Goal: Task Accomplishment & Management: Manage account settings

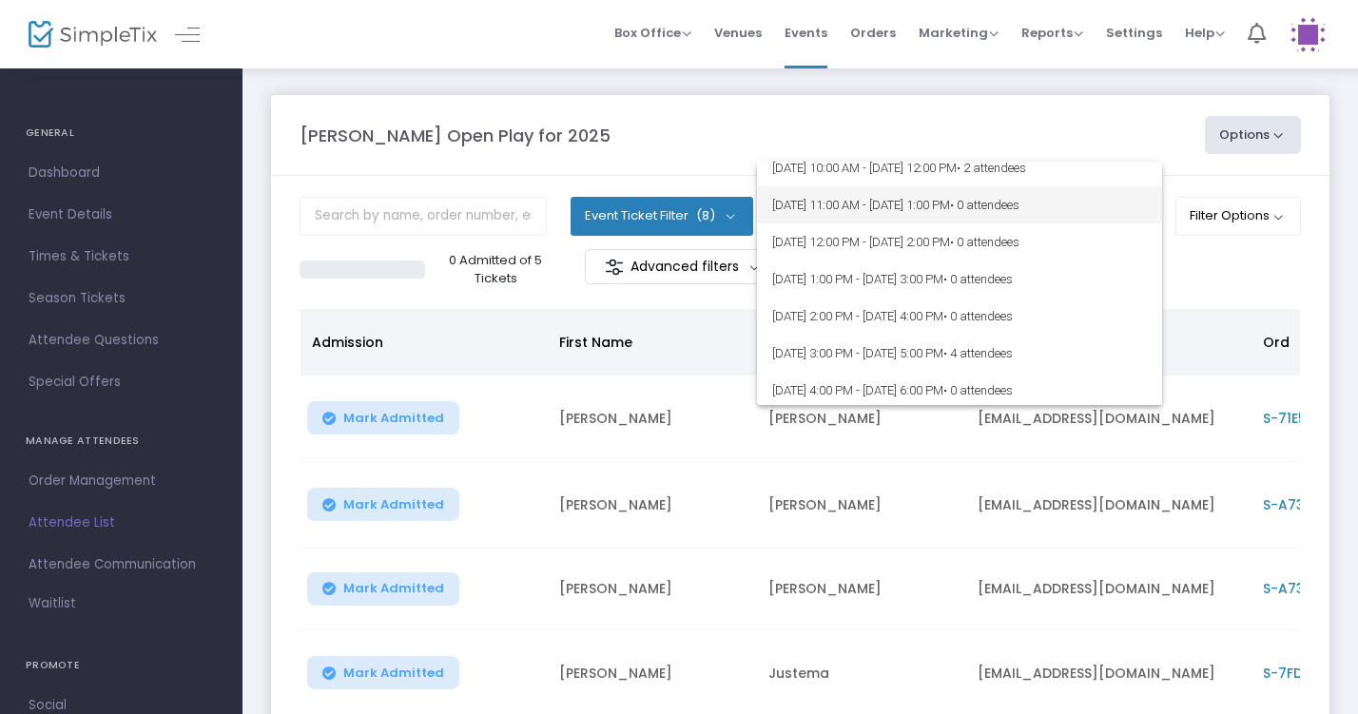
scroll to position [94, 0]
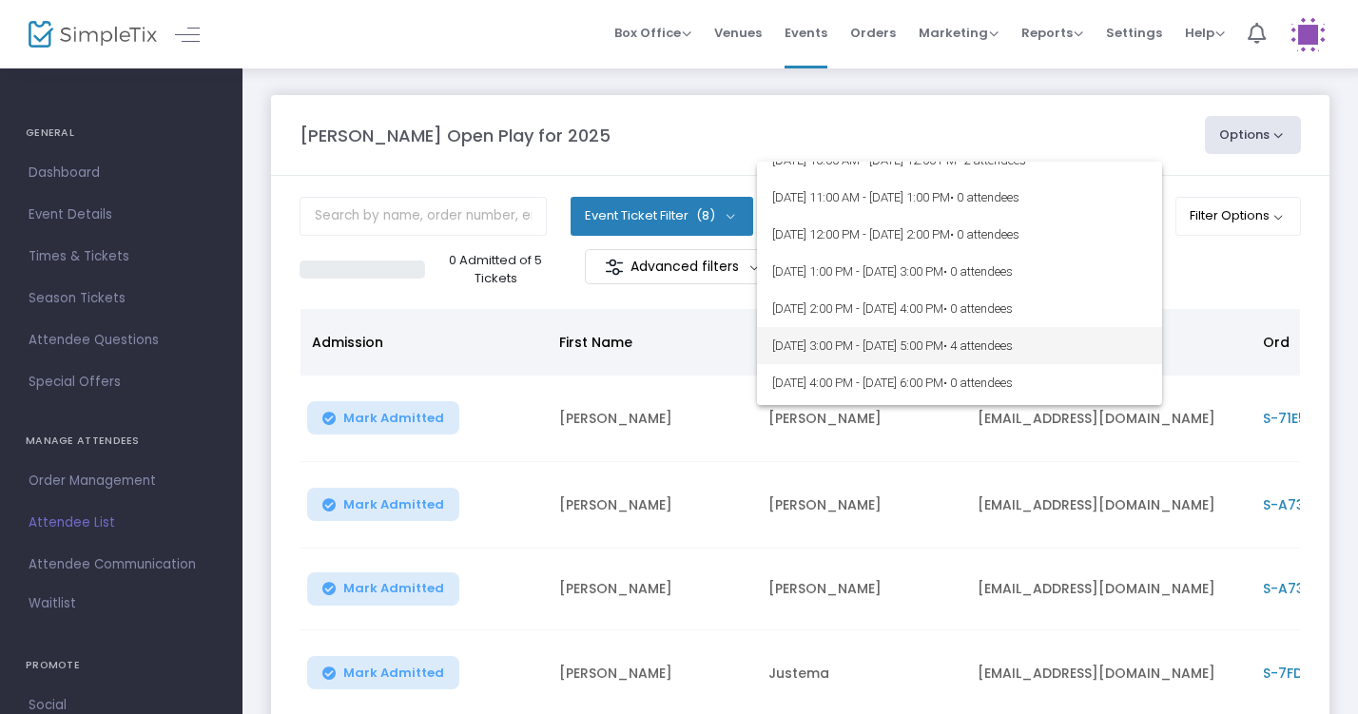
click at [972, 335] on span "8/15/2025 @ 3:00 PM - 8/15/2025 @ 5:00 PM • 4 attendees" at bounding box center [959, 345] width 375 height 37
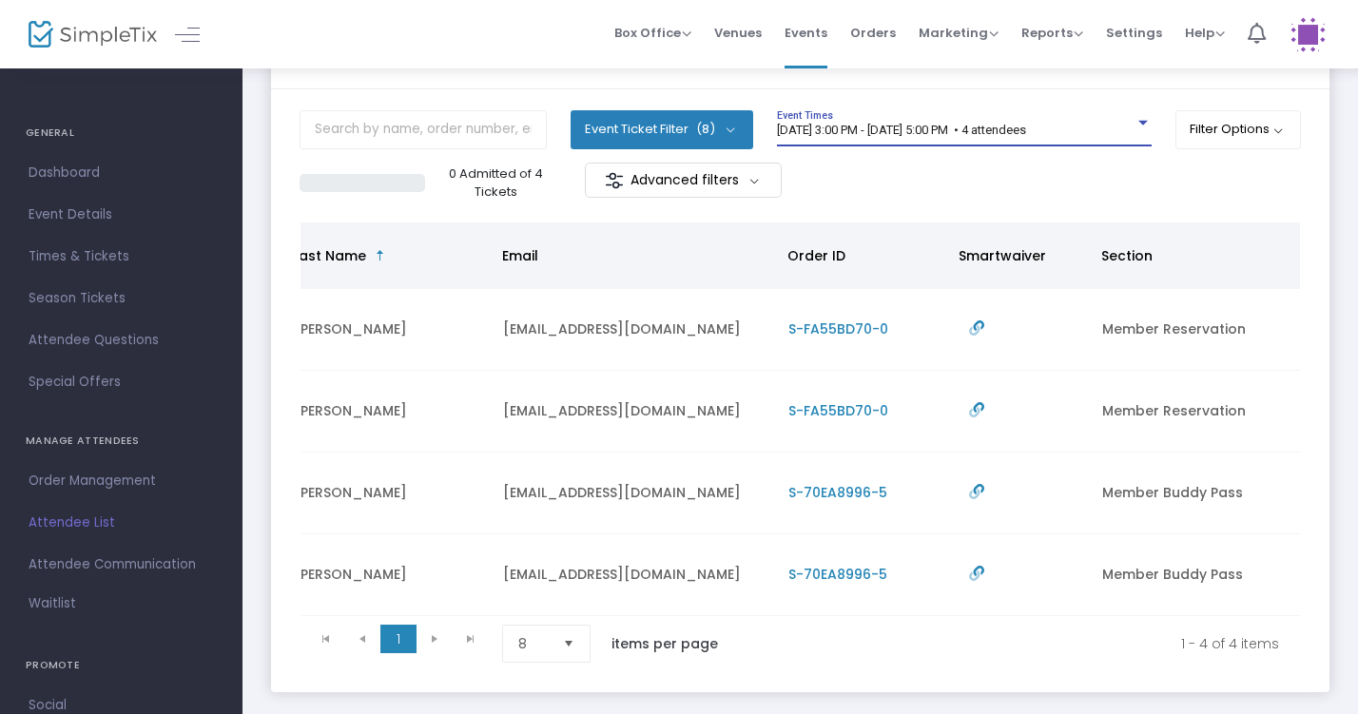
scroll to position [0, 474]
click at [982, 114] on div "8/15/2025 @ 3:00 PM - 8/15/2025 @ 5:00 PM • 4 attendees Event Times" at bounding box center [964, 128] width 375 height 36
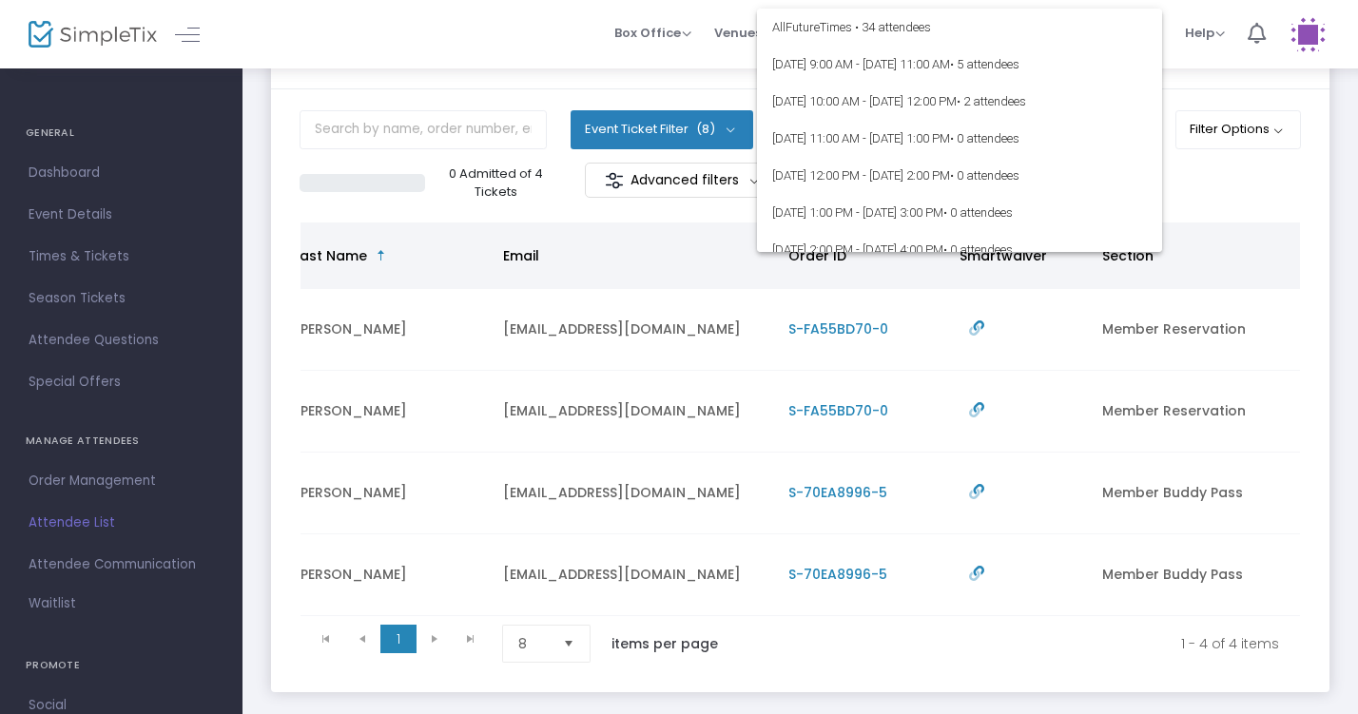
scroll to position [156, 0]
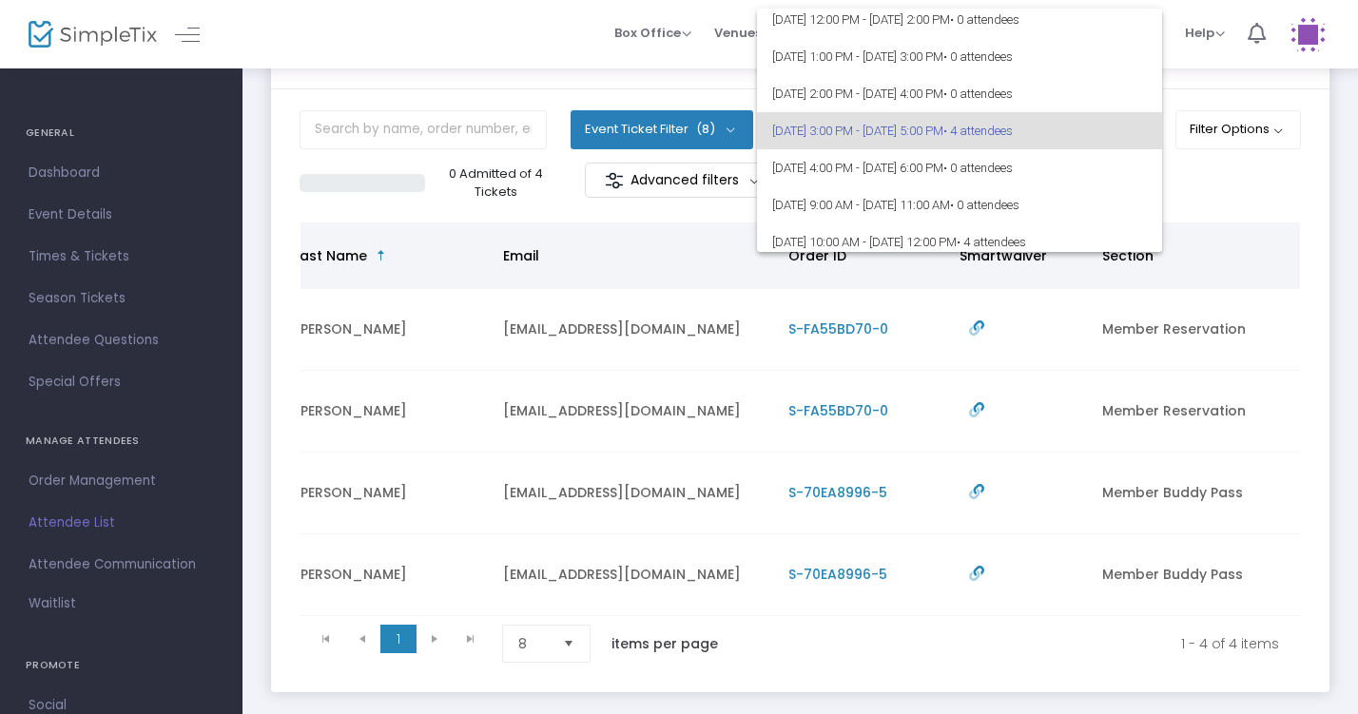
click at [1207, 182] on div at bounding box center [679, 357] width 1358 height 714
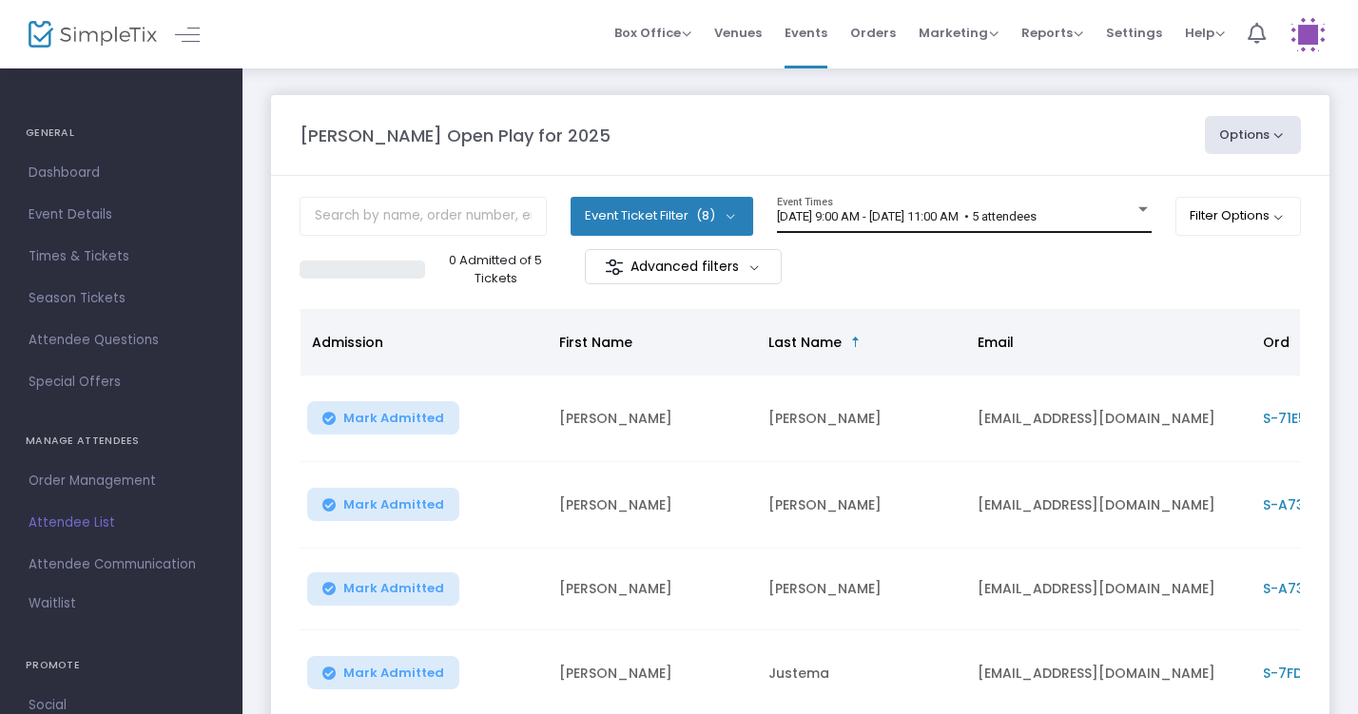
click at [1127, 220] on div "[DATE] 9:00 AM - [DATE] 11:00 AM • 5 attendees" at bounding box center [955, 217] width 357 height 14
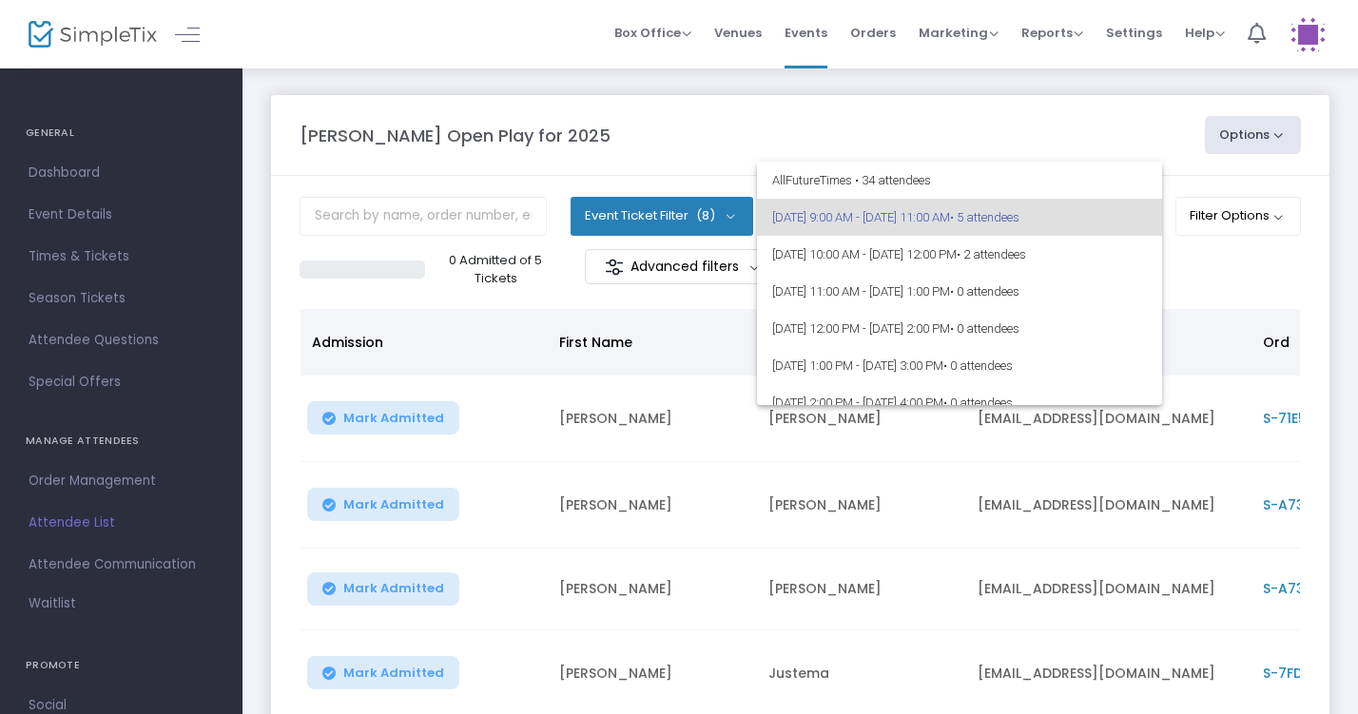
click at [1148, 135] on div at bounding box center [679, 357] width 1358 height 714
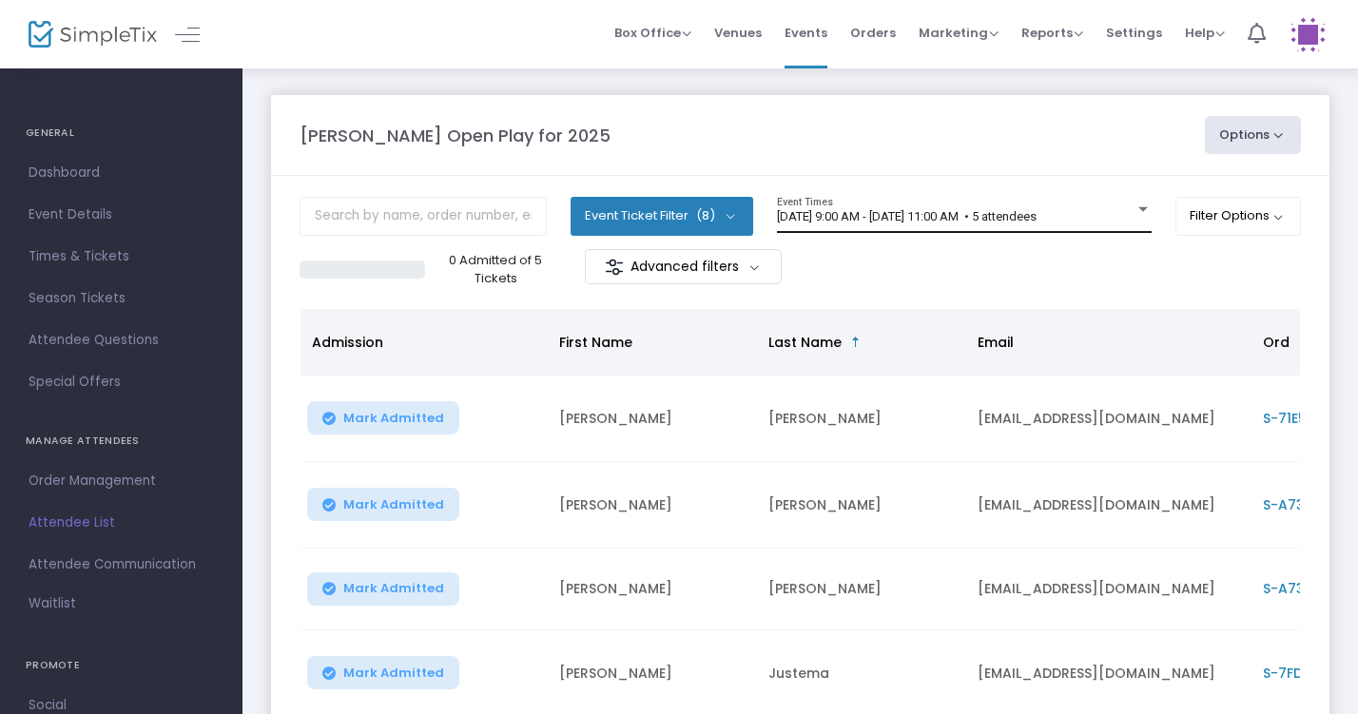
click at [1122, 207] on div "8/15/2025 @ 9:00 AM - 8/15/2025 @ 11:00 AM • 5 attendees Event Times" at bounding box center [964, 215] width 375 height 36
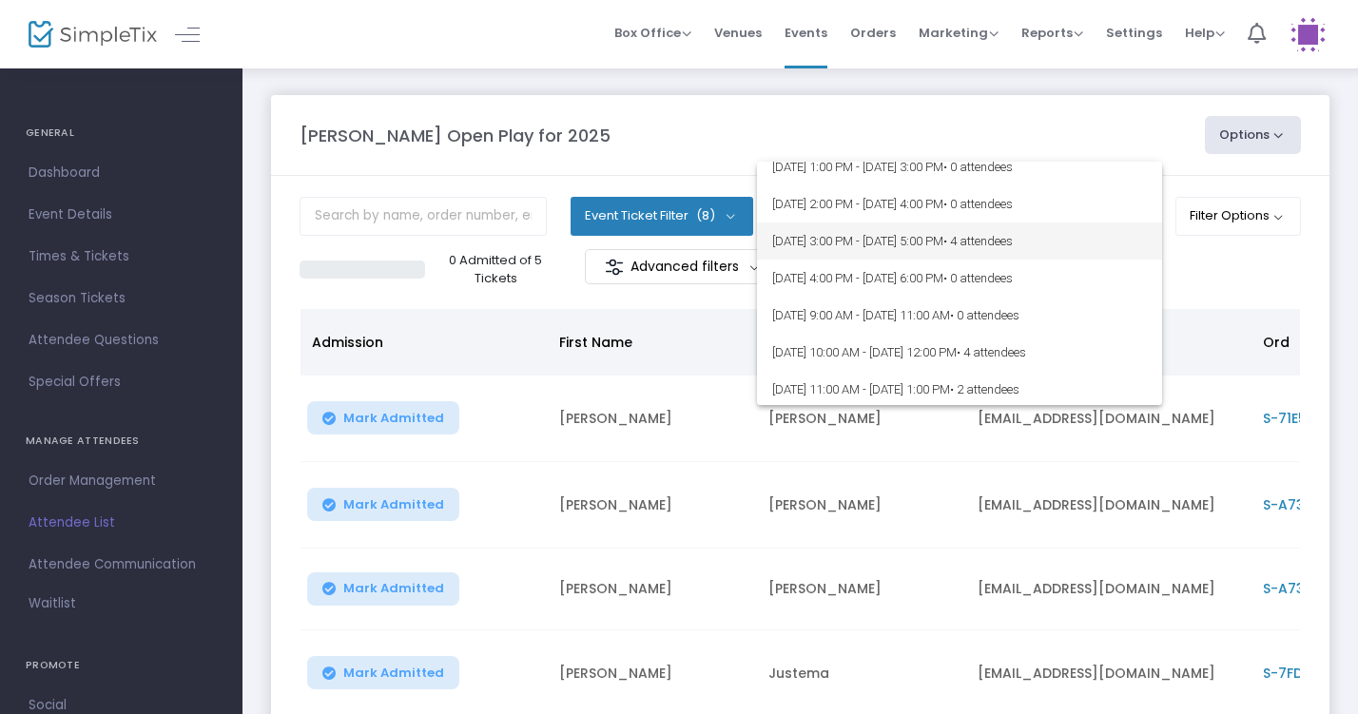
scroll to position [214, 0]
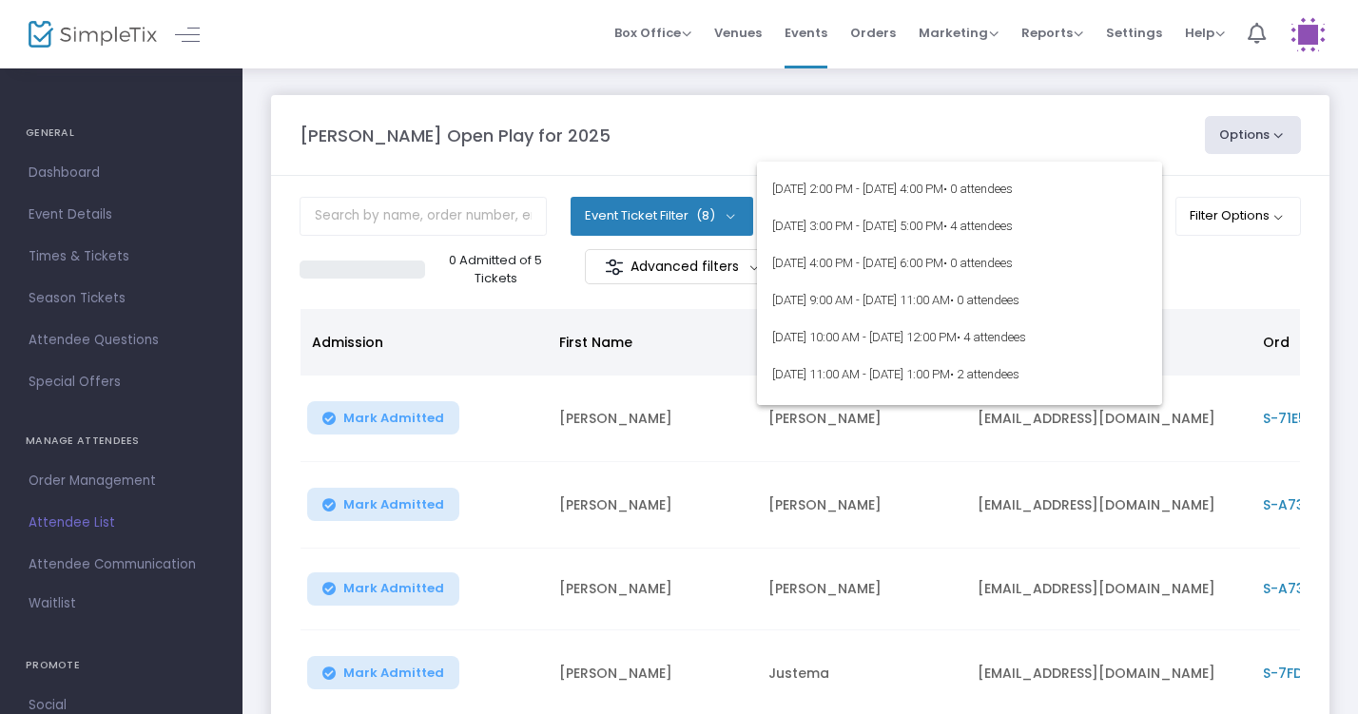
click at [1234, 283] on div at bounding box center [679, 357] width 1358 height 714
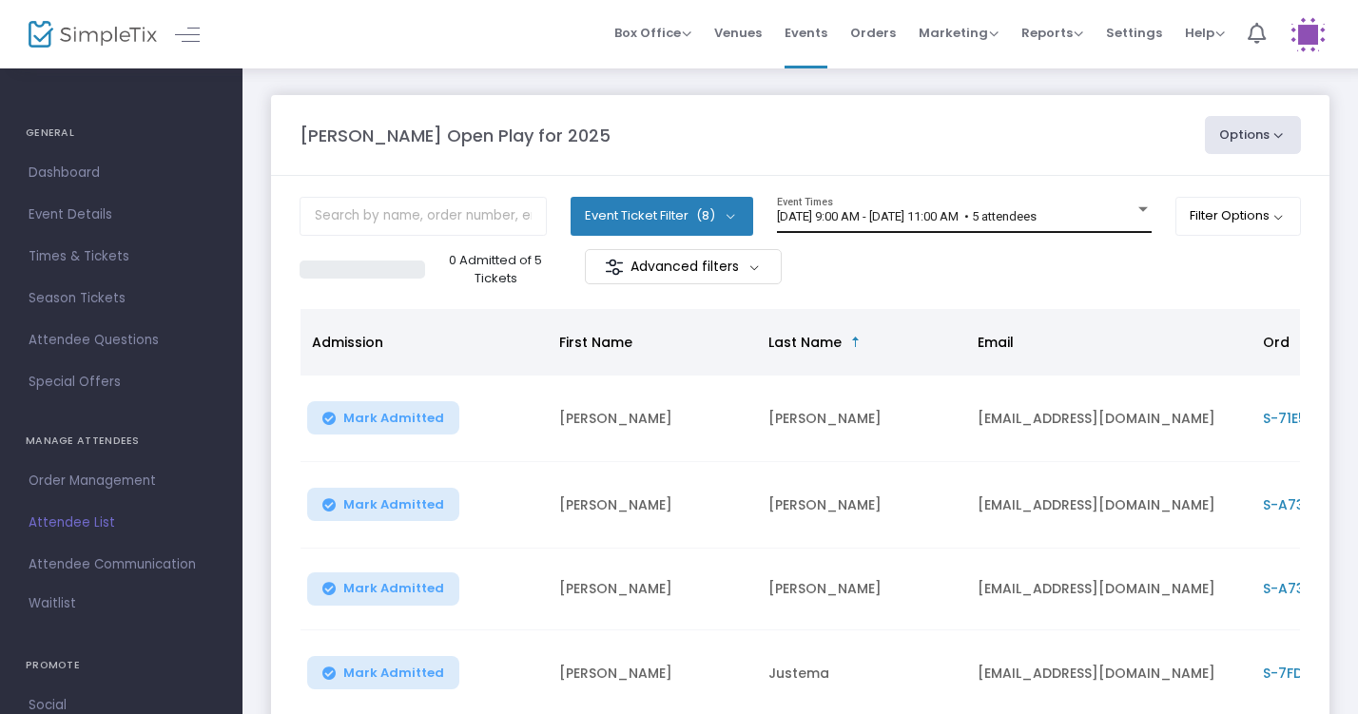
click at [1134, 206] on div at bounding box center [1142, 209] width 17 height 14
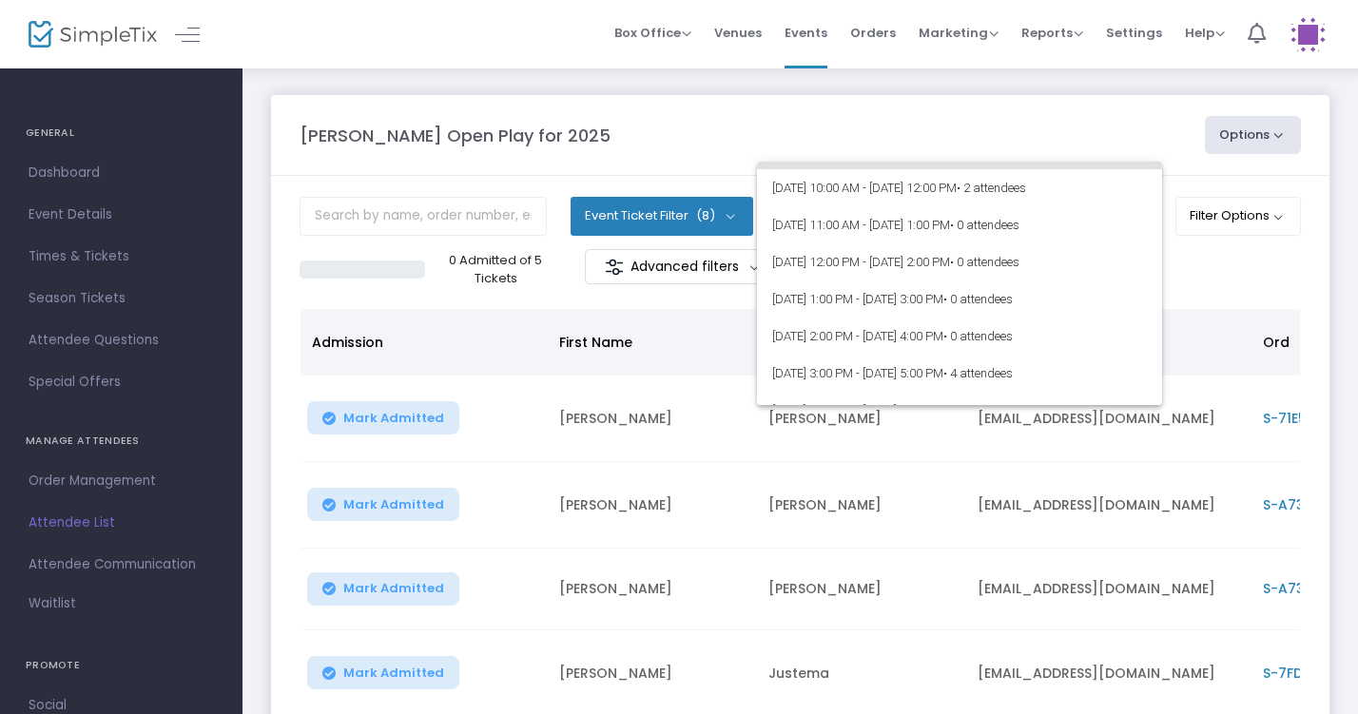
scroll to position [56, 0]
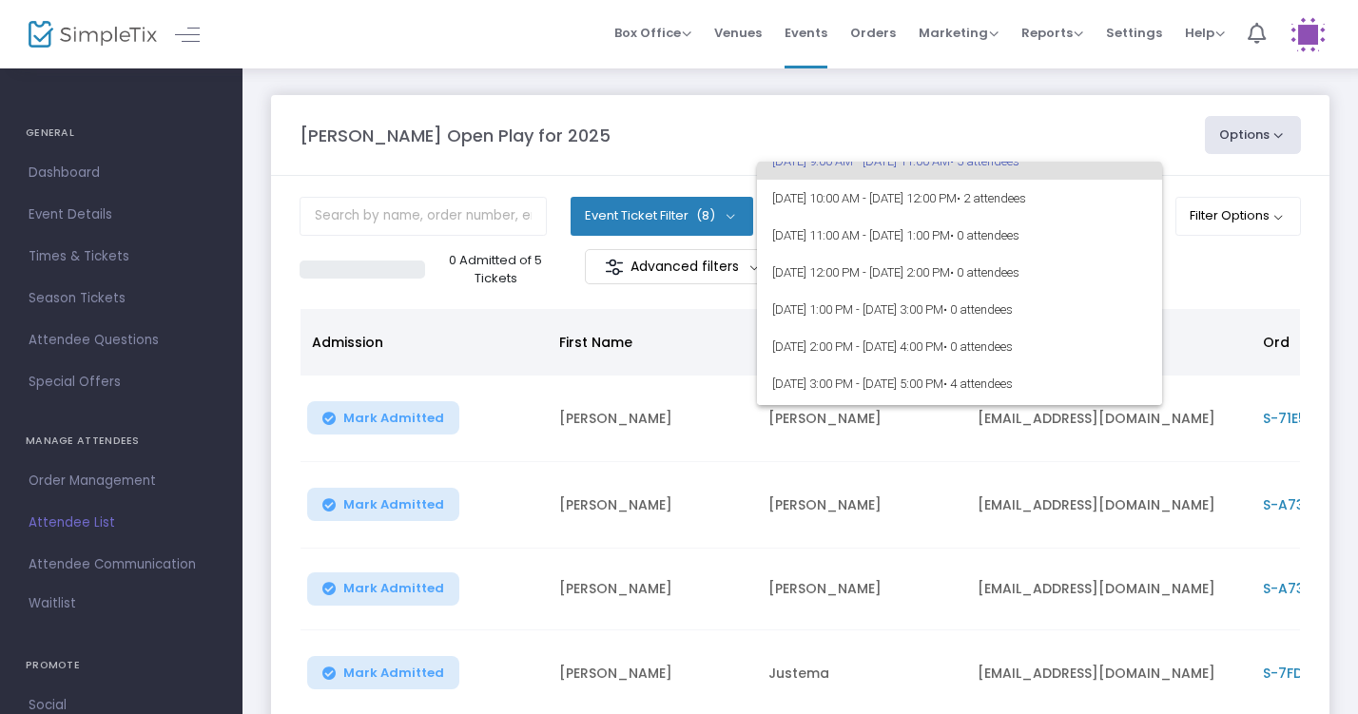
click at [1219, 280] on div at bounding box center [679, 357] width 1358 height 714
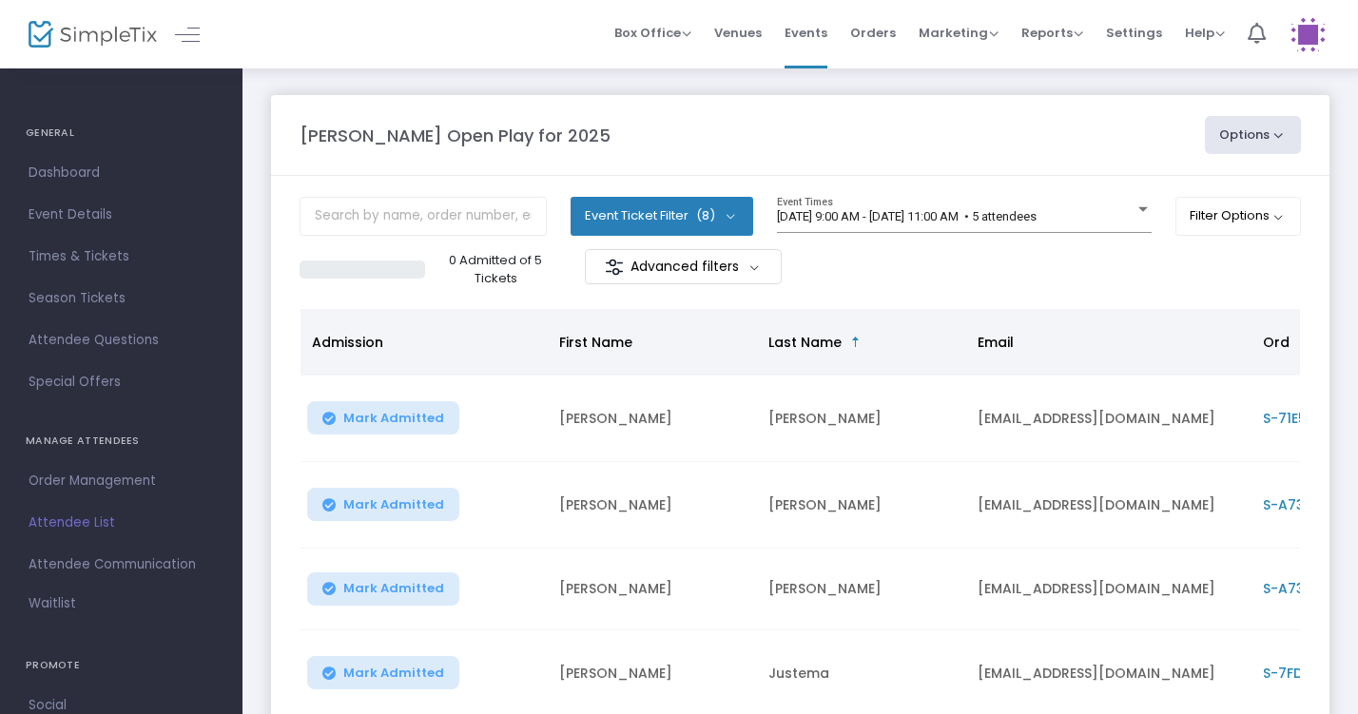
scroll to position [0, 0]
